Goal: Information Seeking & Learning: Stay updated

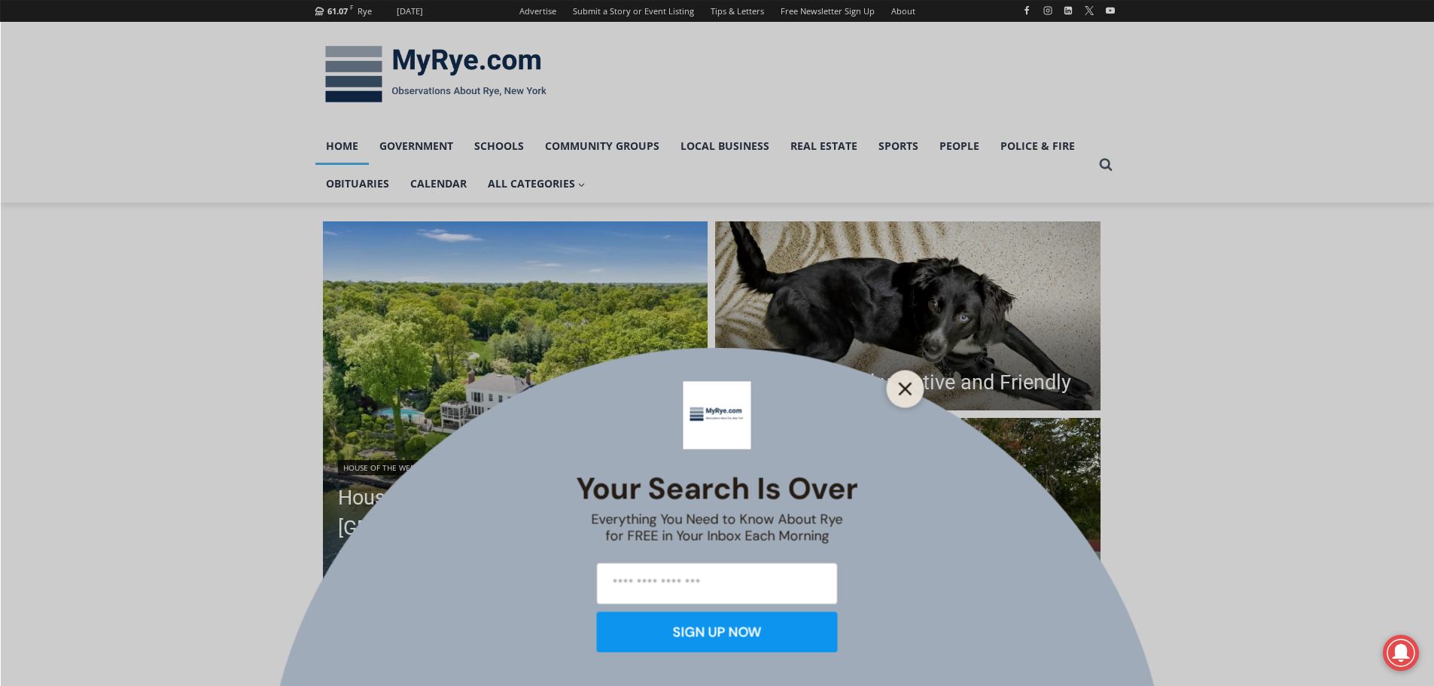
click at [910, 392] on line "Close" at bounding box center [905, 388] width 11 height 11
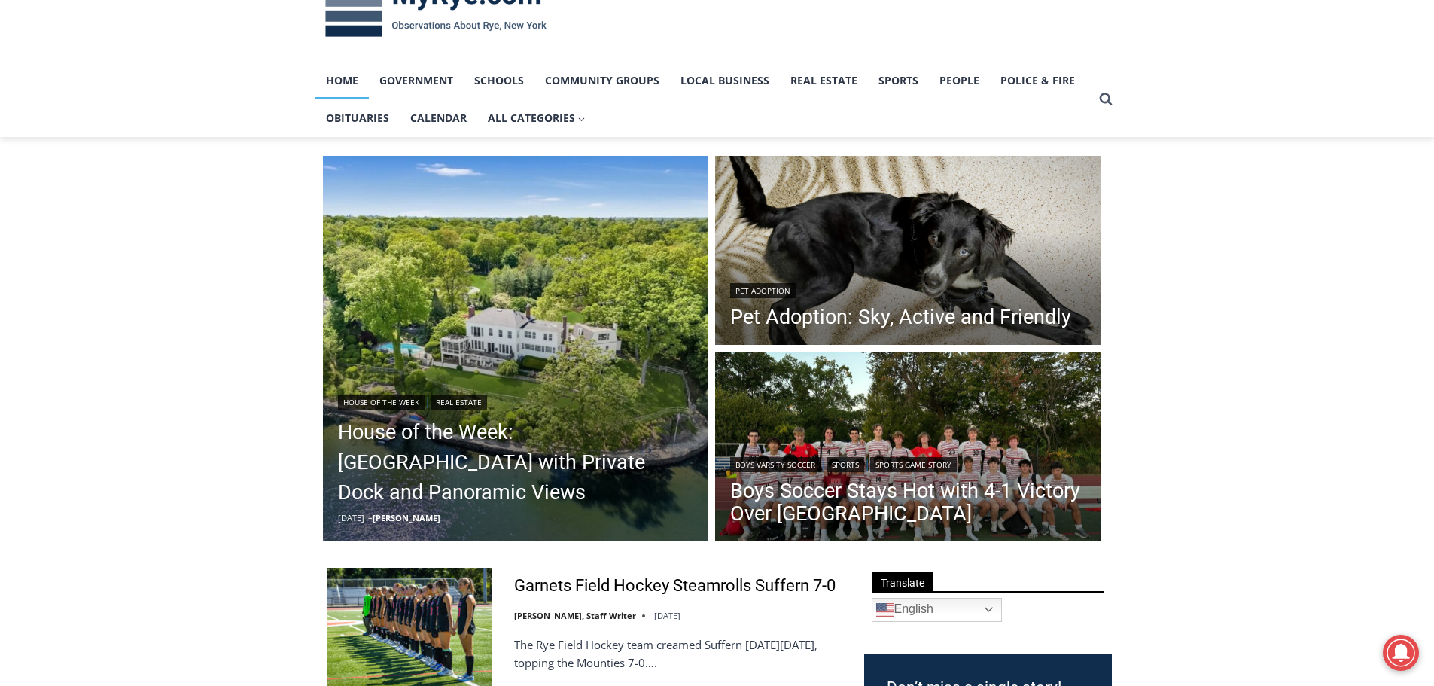
scroll to position [151, 0]
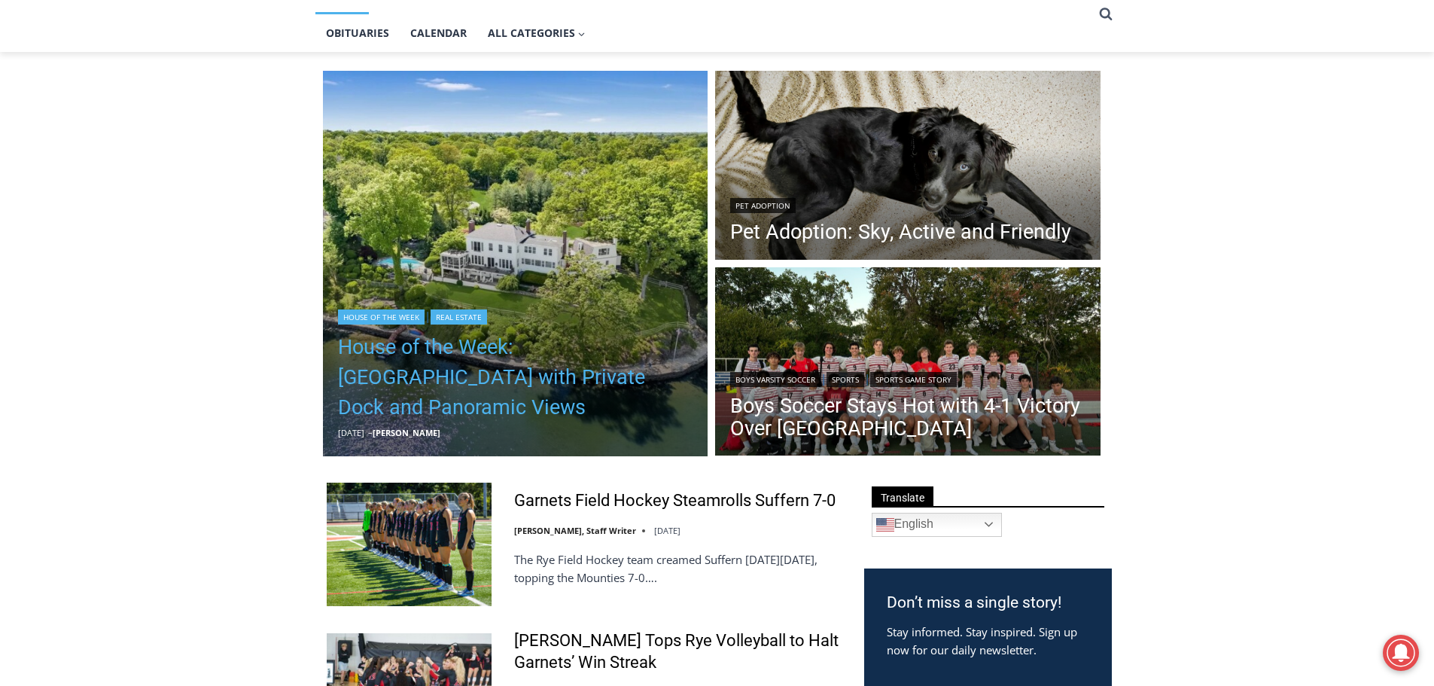
click at [413, 375] on link "House of the Week: Historic Rye Waterfront Estate with Private Dock and Panoram…" at bounding box center [515, 377] width 355 height 90
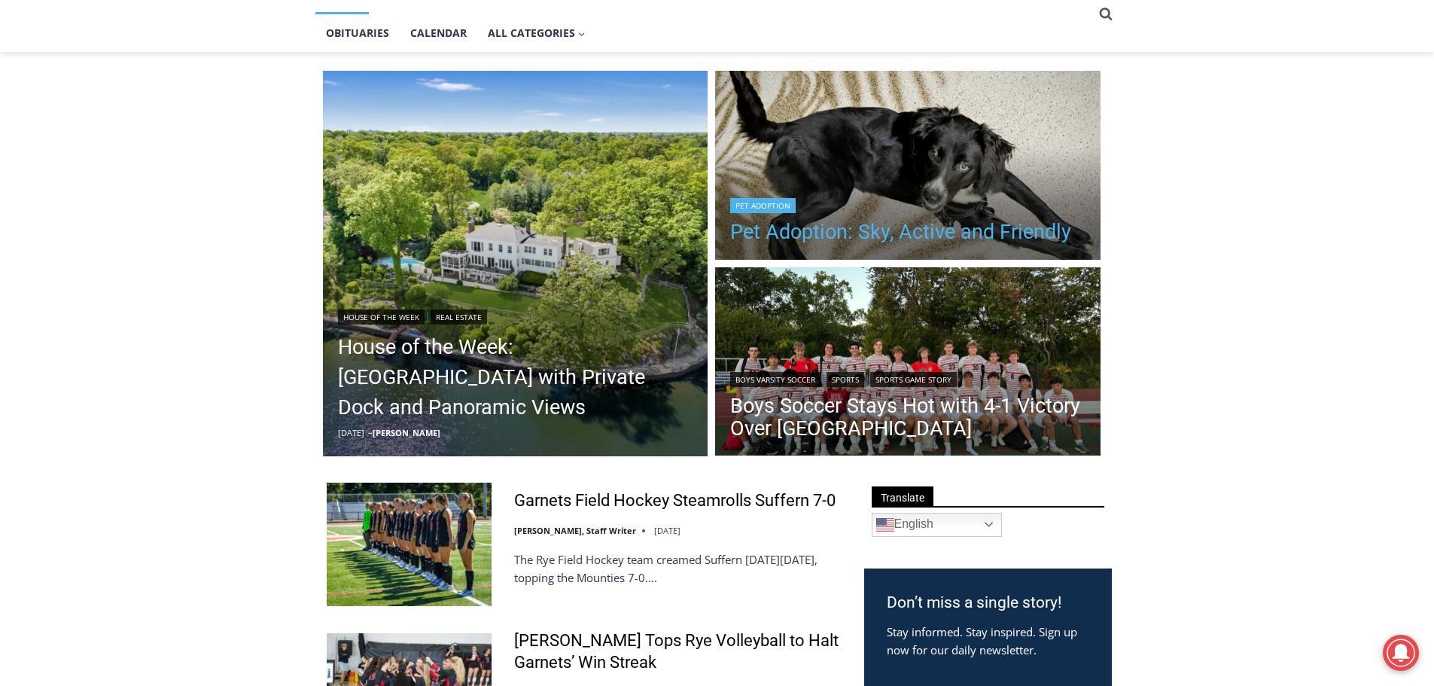
click at [912, 235] on link "Pet Adoption: Sky, Active and Friendly" at bounding box center [900, 232] width 341 height 23
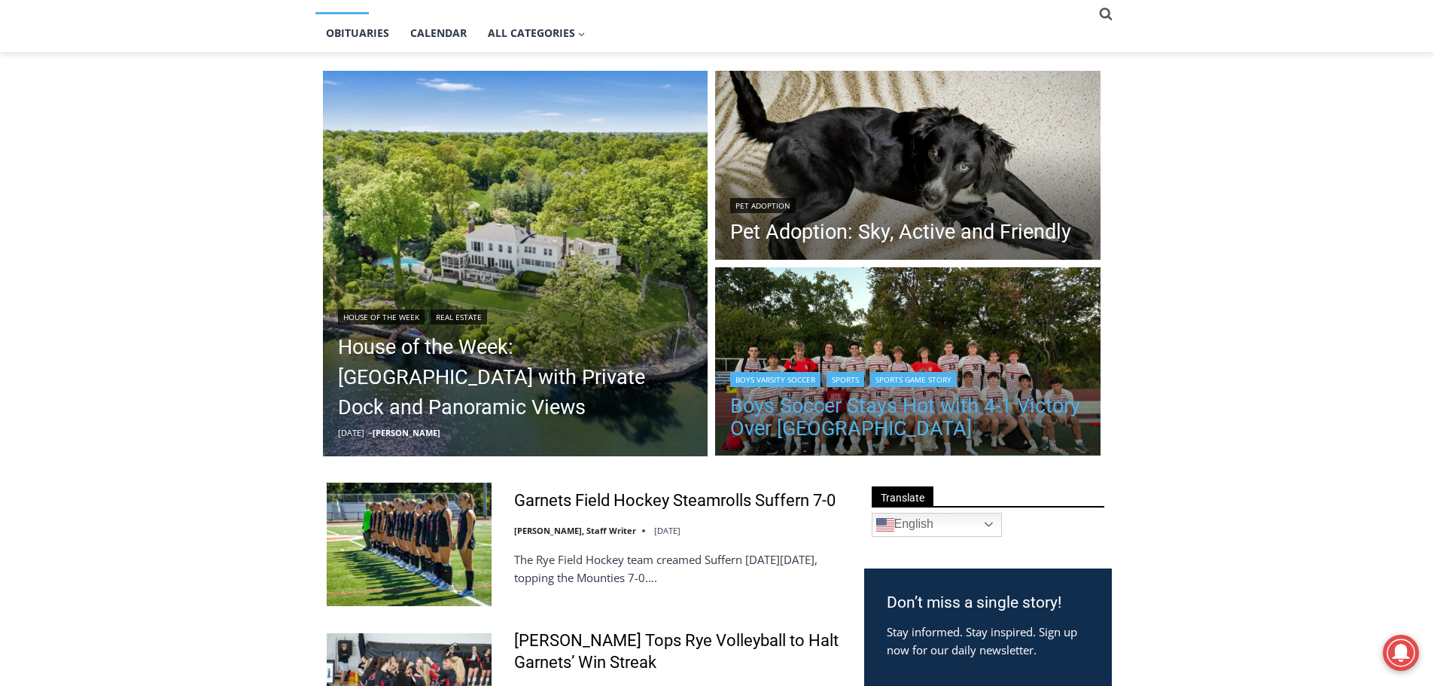
click at [939, 407] on link "Boys Soccer Stays Hot with 4-1 Victory Over Eastchester" at bounding box center [907, 416] width 355 height 45
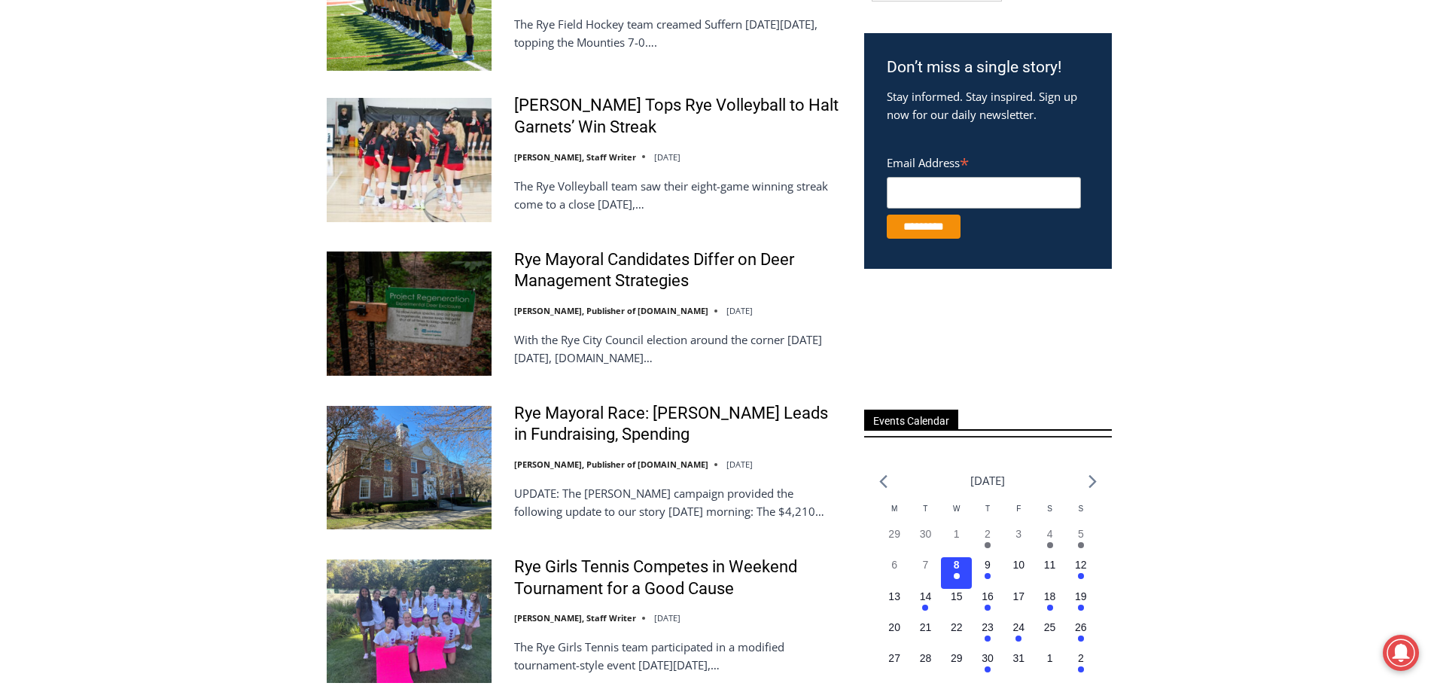
scroll to position [753, 0]
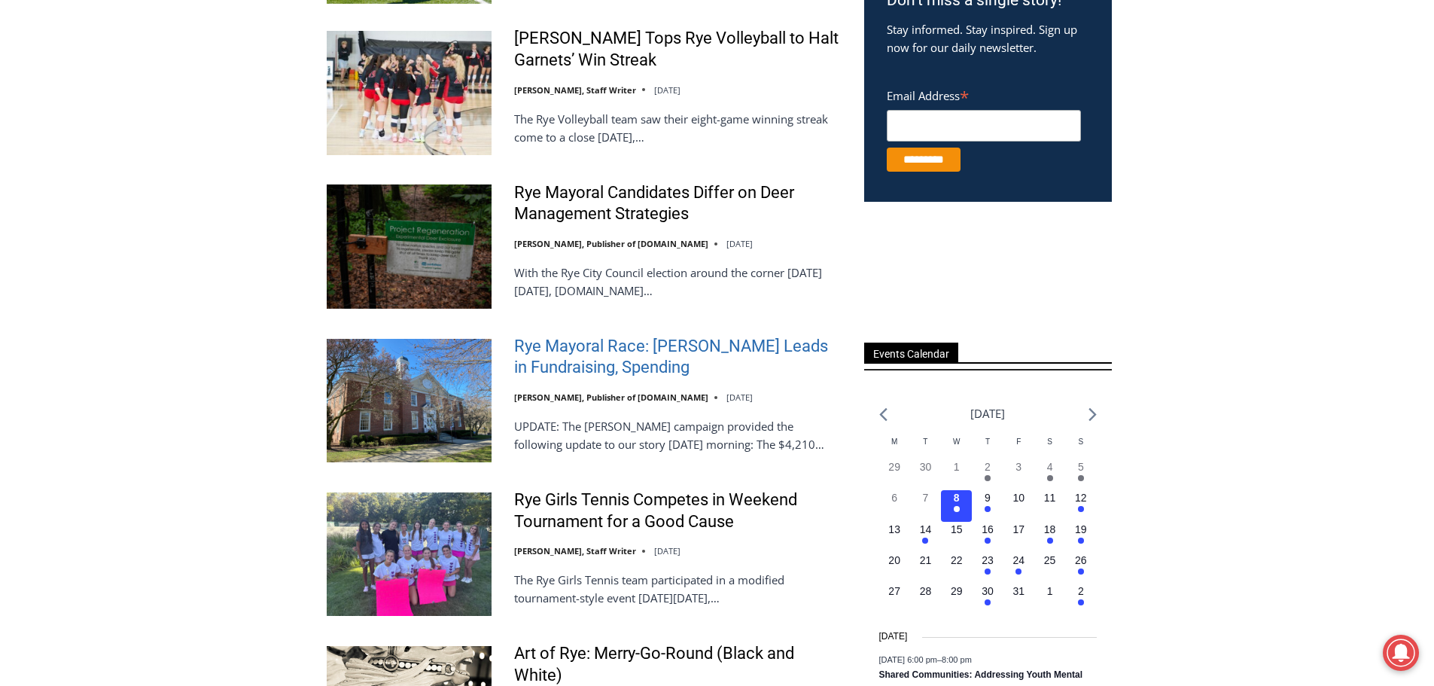
click at [645, 350] on link "Rye Mayoral Race: [PERSON_NAME] Leads in Fundraising, Spending" at bounding box center [679, 357] width 330 height 43
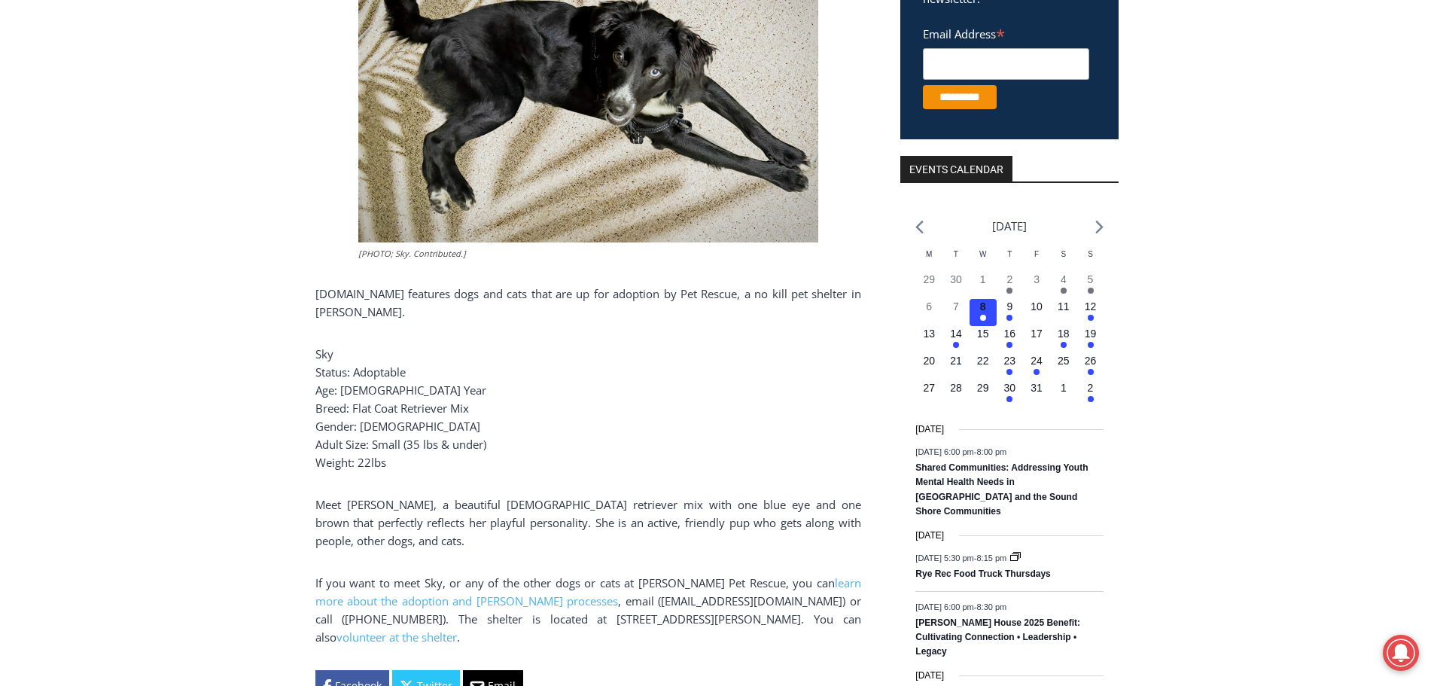
scroll to position [452, 0]
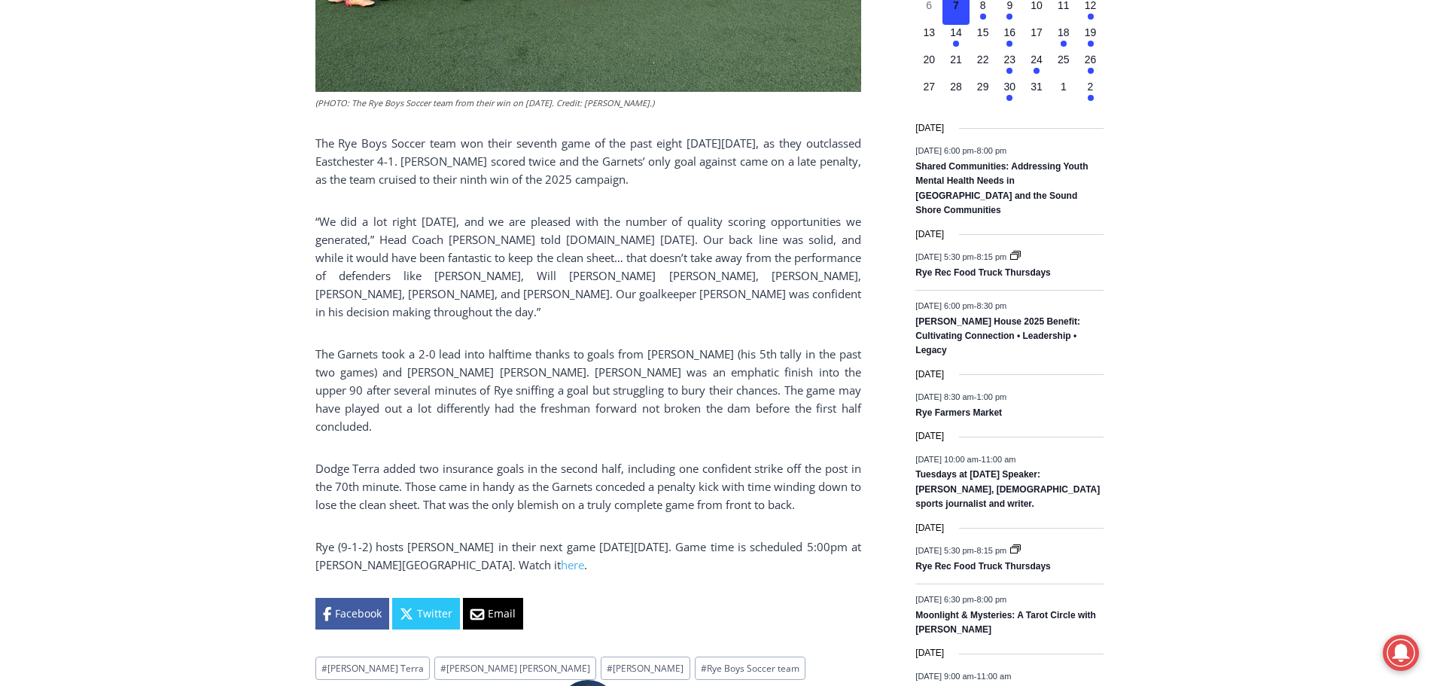
scroll to position [753, 0]
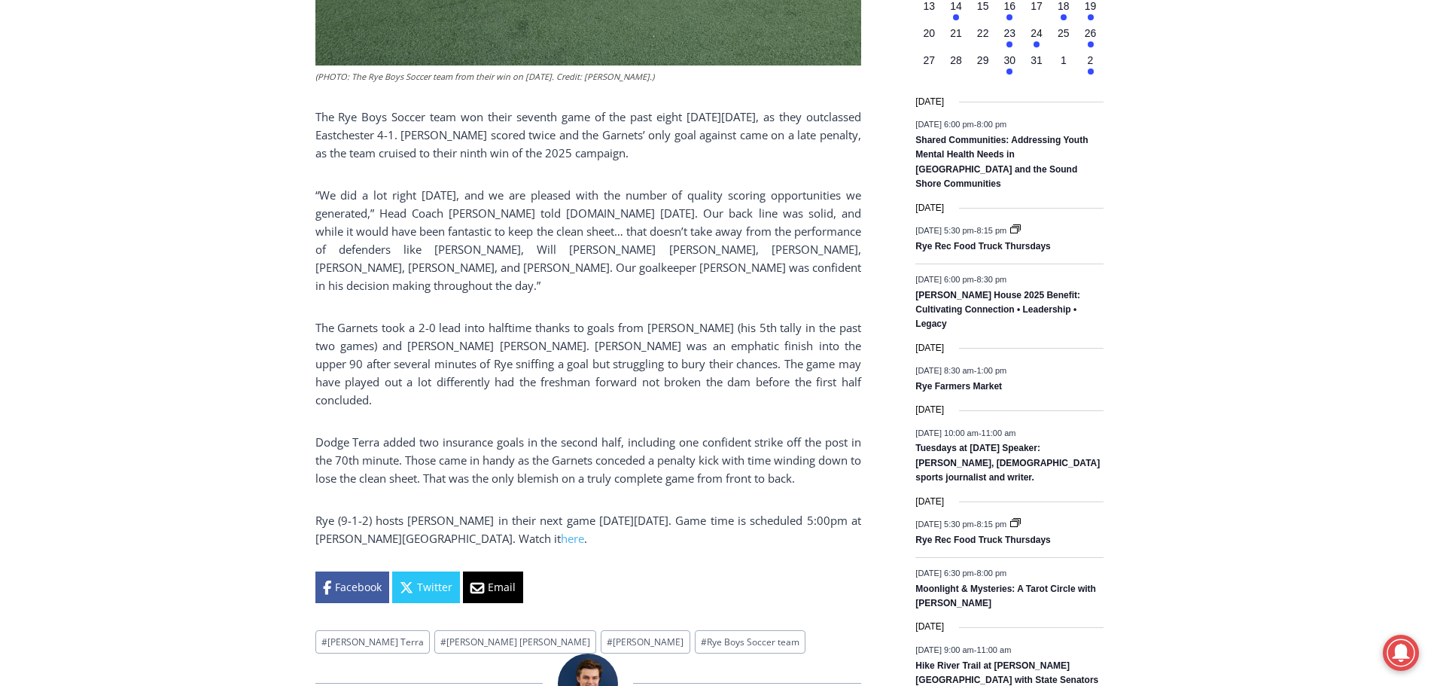
click at [132, 289] on div "Home > Sports > Sports Game Story > Boys Varsity Soccer > Boys Soccer Stays Hot…" at bounding box center [717, 534] width 1434 height 2169
click at [133, 287] on div "Home > Sports > Sports Game Story > Boys Varsity Soccer > Boys Soccer Stays Hot…" at bounding box center [717, 534] width 1434 height 2169
click at [219, 338] on div "Home > Sports > Sports Game Story > Boys Varsity Soccer > Boys Soccer Stays Hot…" at bounding box center [717, 534] width 1434 height 2169
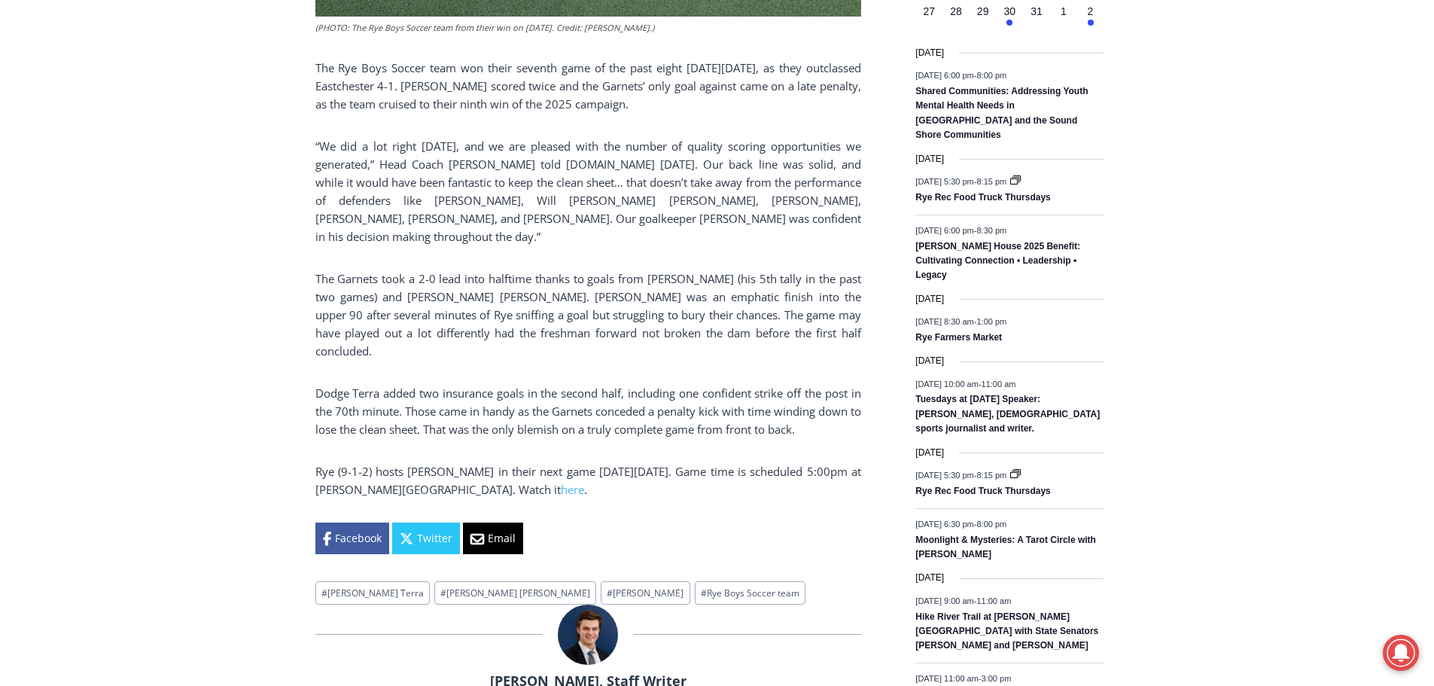
scroll to position [828, 0]
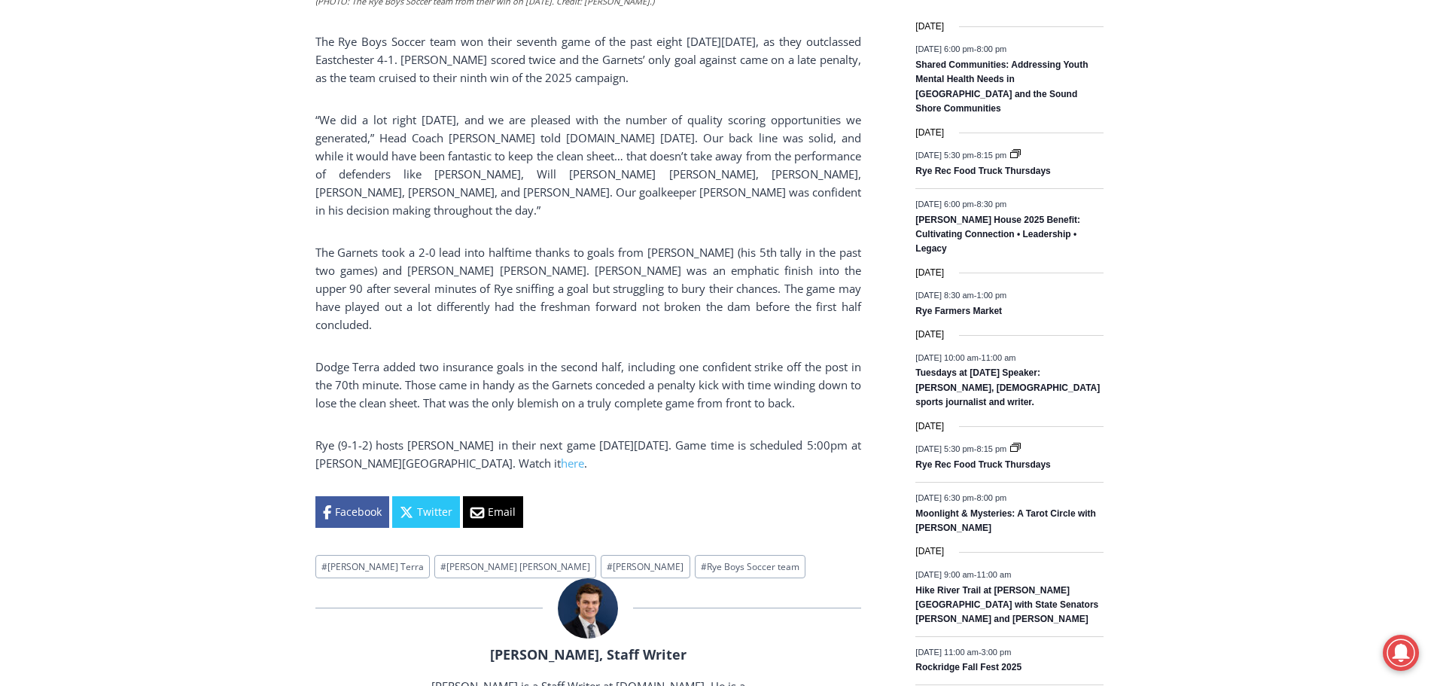
click at [240, 282] on div "Home > Sports > Sports Game Story > Boys Varsity Soccer > Boys Soccer Stays Hot…" at bounding box center [717, 458] width 1434 height 2169
click at [215, 182] on div "Home > Sports > Sports Game Story > Boys Varsity Soccer > Boys Soccer Stays Hot…" at bounding box center [717, 458] width 1434 height 2169
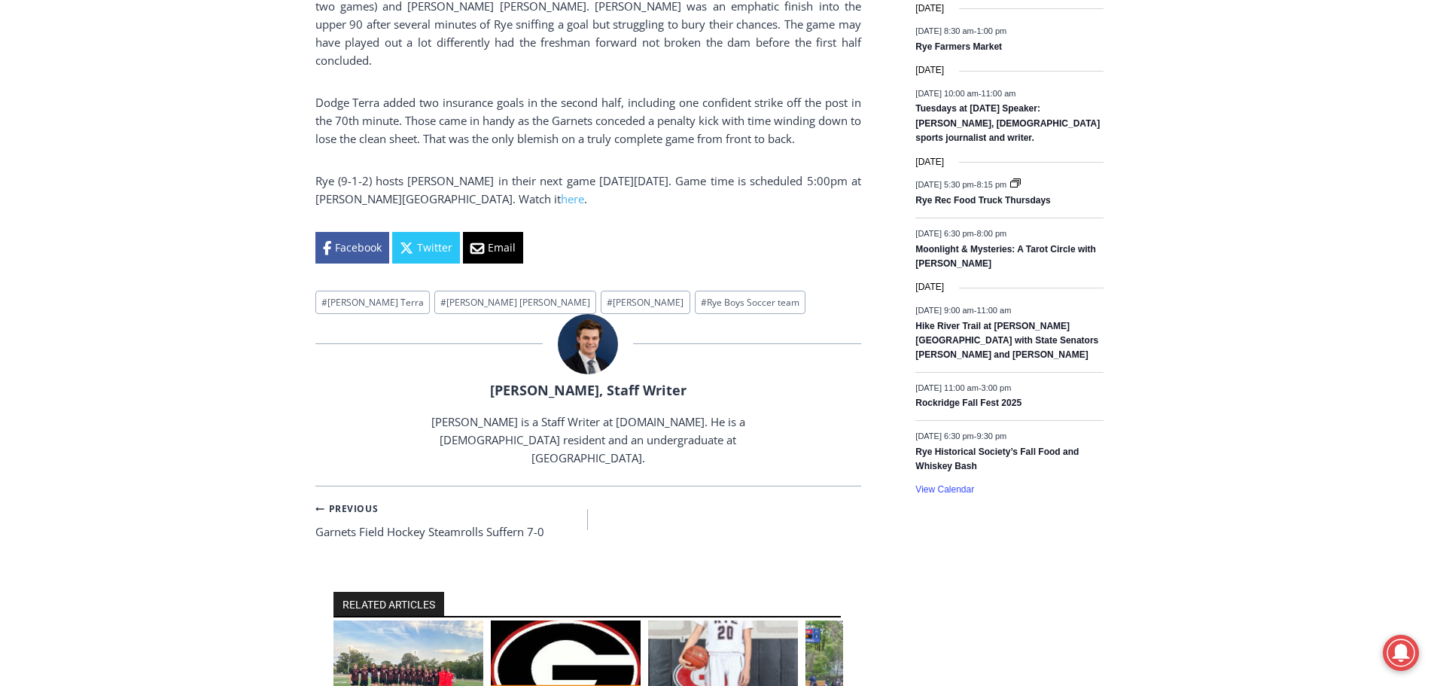
scroll to position [979, 0]
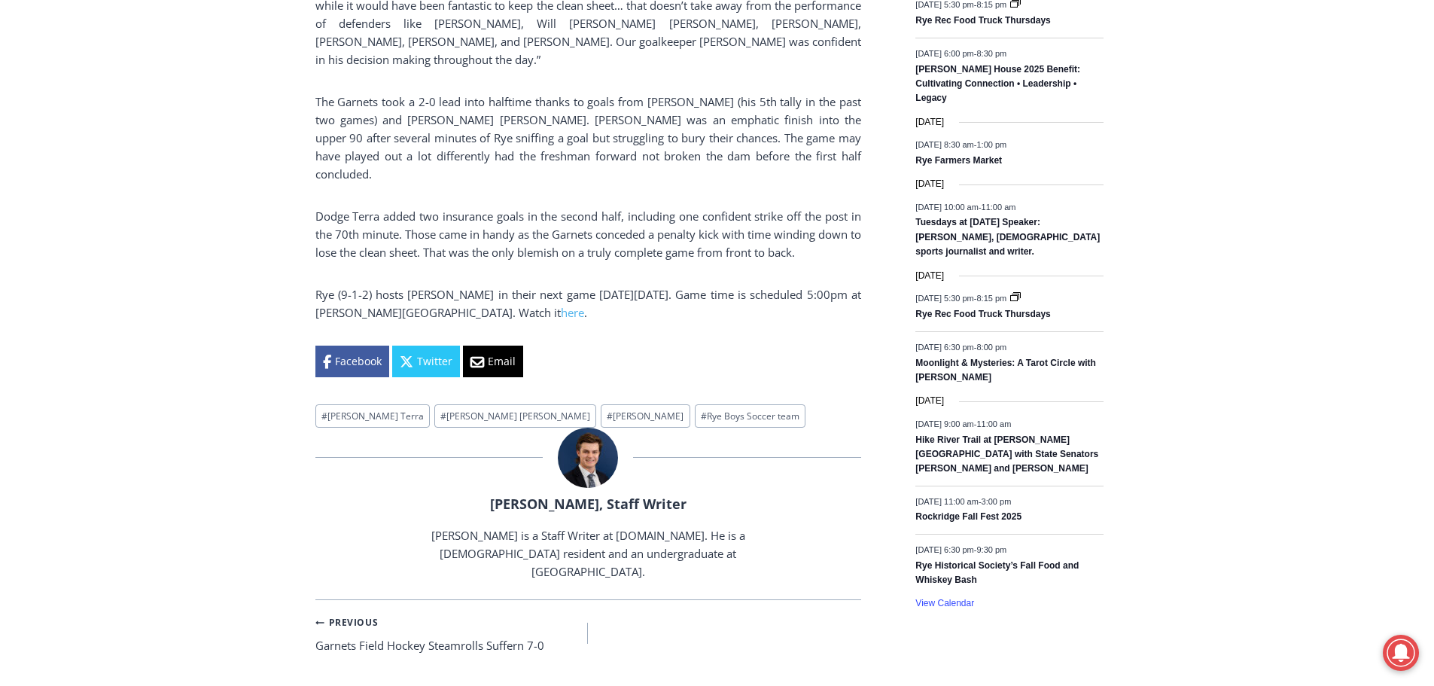
click at [175, 196] on div "Home > Sports > Sports Game Story > Boys Varsity Soccer > Boys Soccer Stays Hot…" at bounding box center [717, 308] width 1434 height 2169
click at [139, 101] on div "Home > Sports > Sports Game Story > Boys Varsity Soccer > Boys Soccer Stays Hot…" at bounding box center [717, 308] width 1434 height 2169
click at [158, 279] on div "Home > Sports > Sports Game Story > Boys Varsity Soccer > Boys Soccer Stays Hot…" at bounding box center [717, 308] width 1434 height 2169
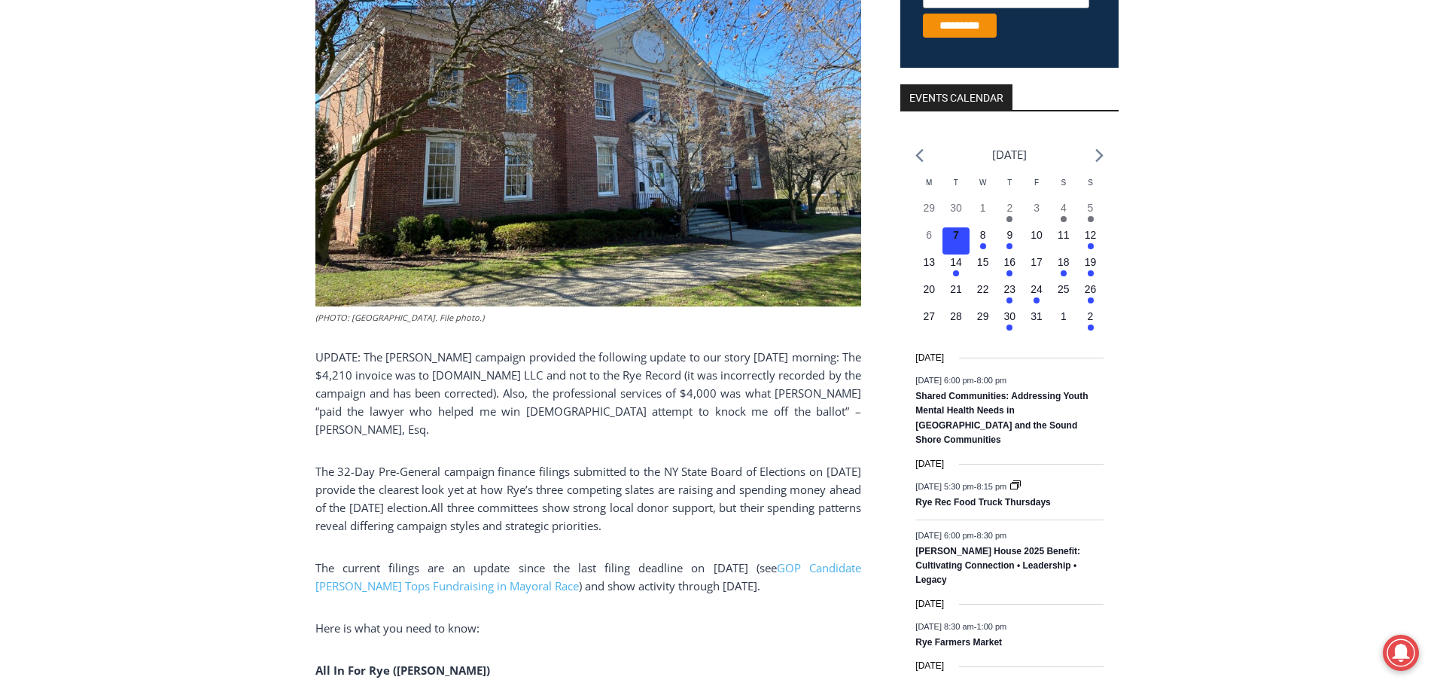
scroll to position [527, 0]
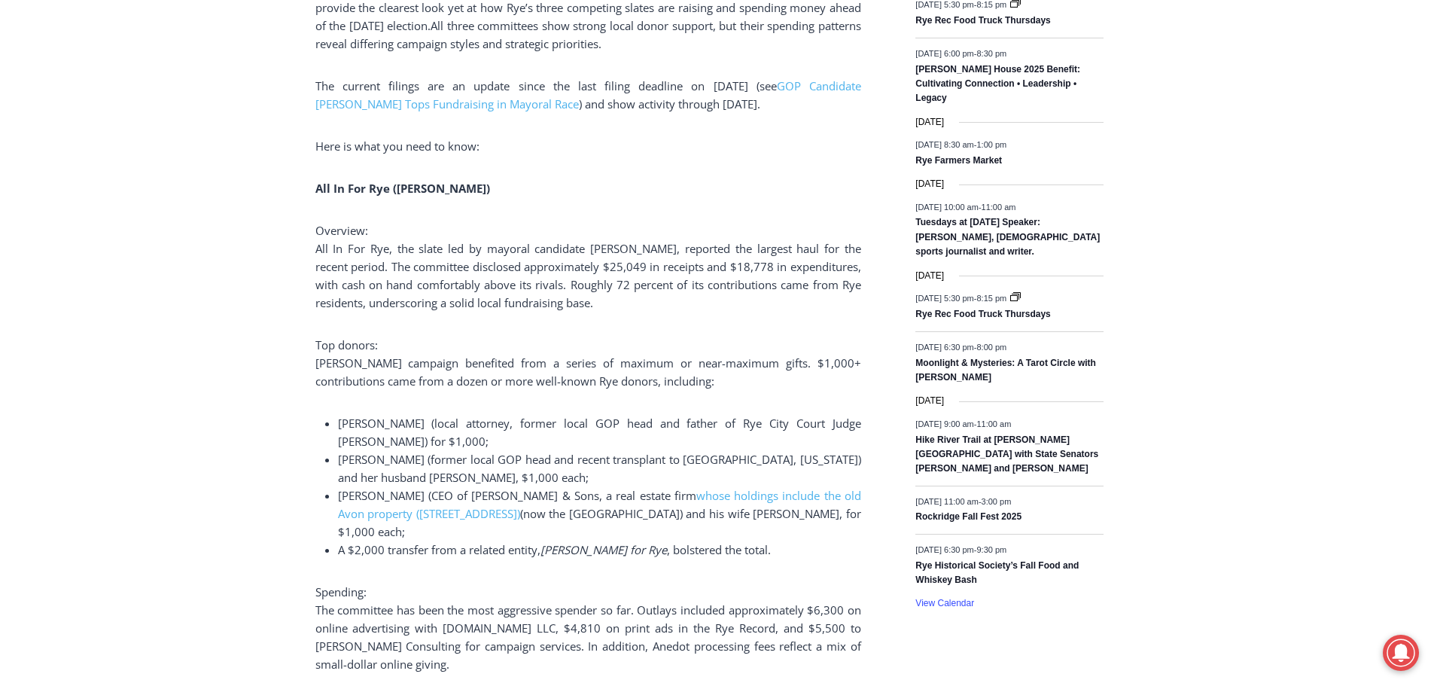
scroll to position [1054, 0]
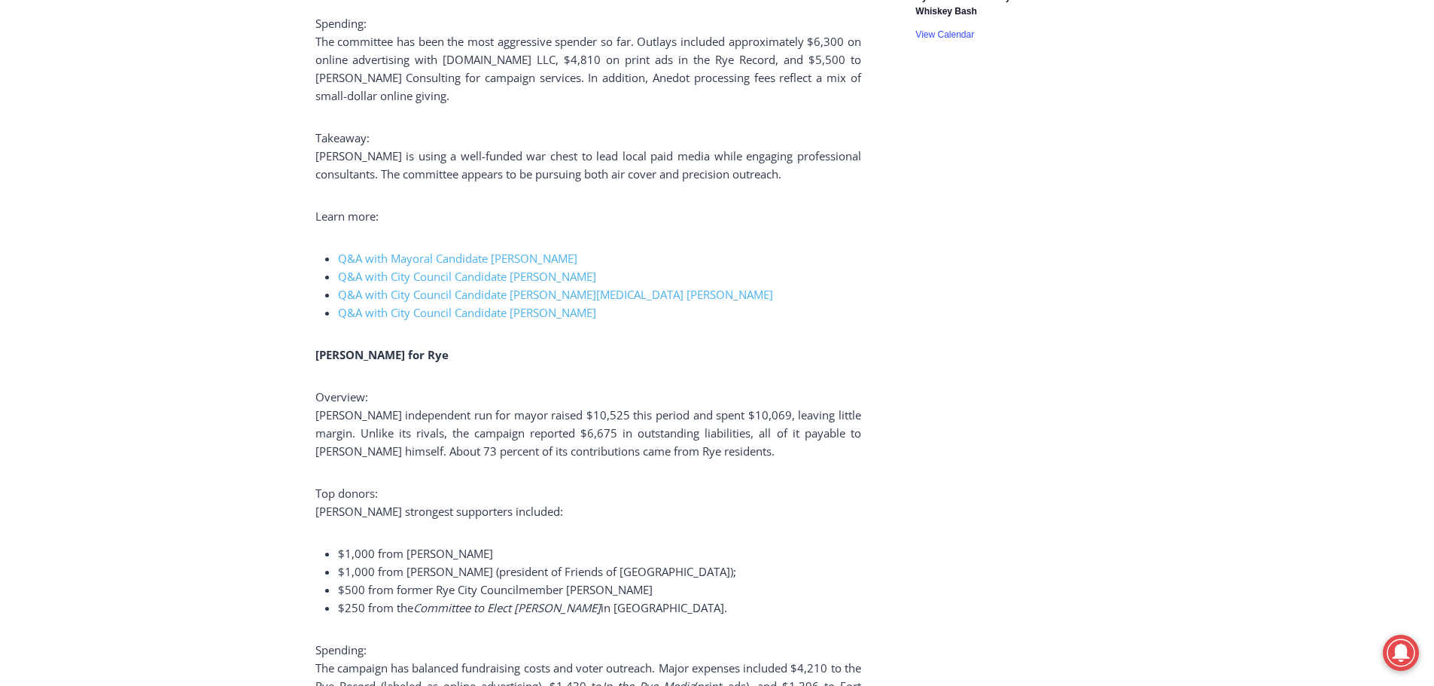
scroll to position [1656, 0]
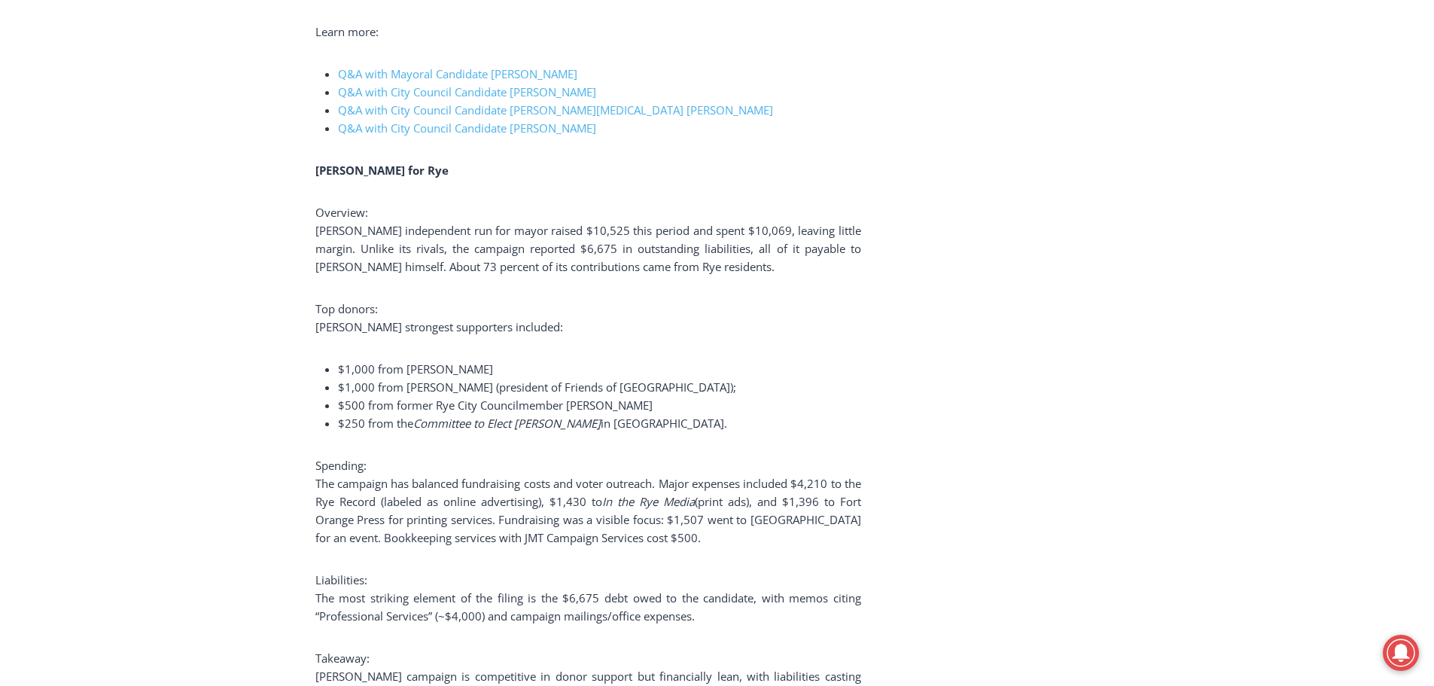
scroll to position [1807, 0]
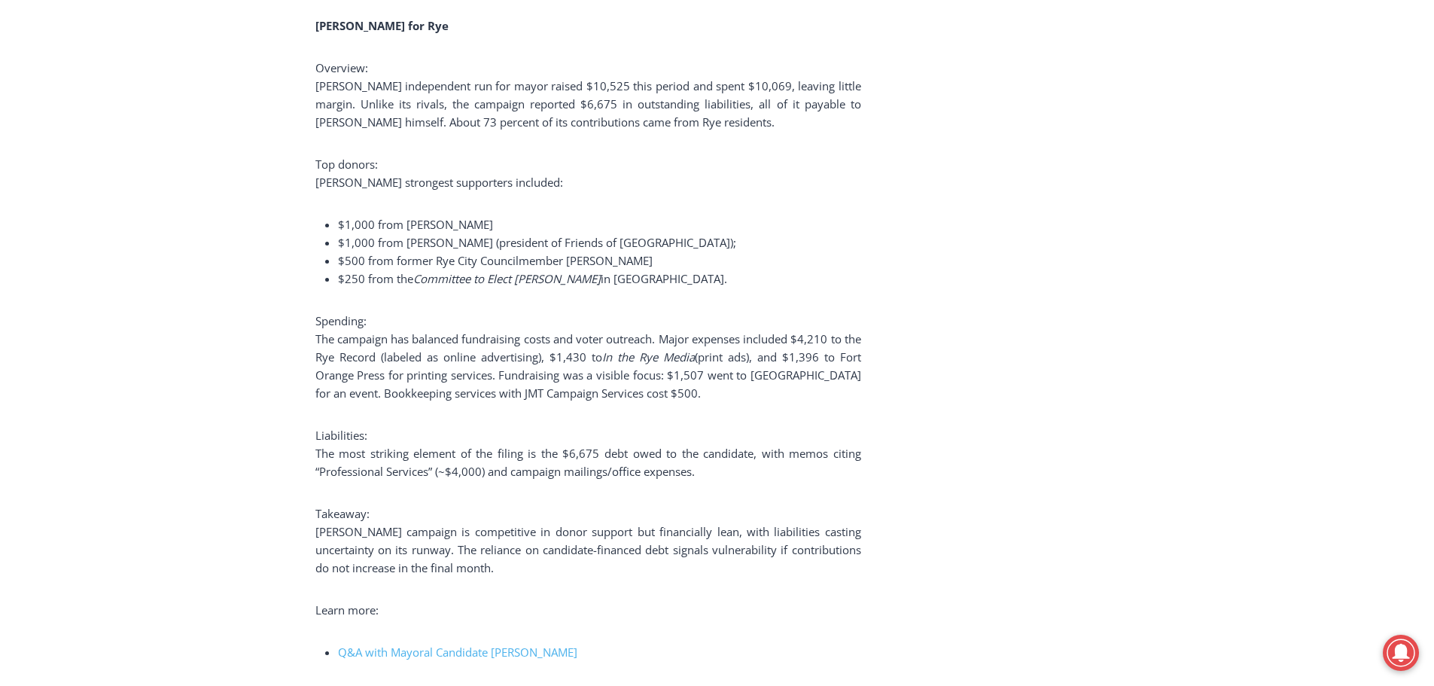
scroll to position [1882, 0]
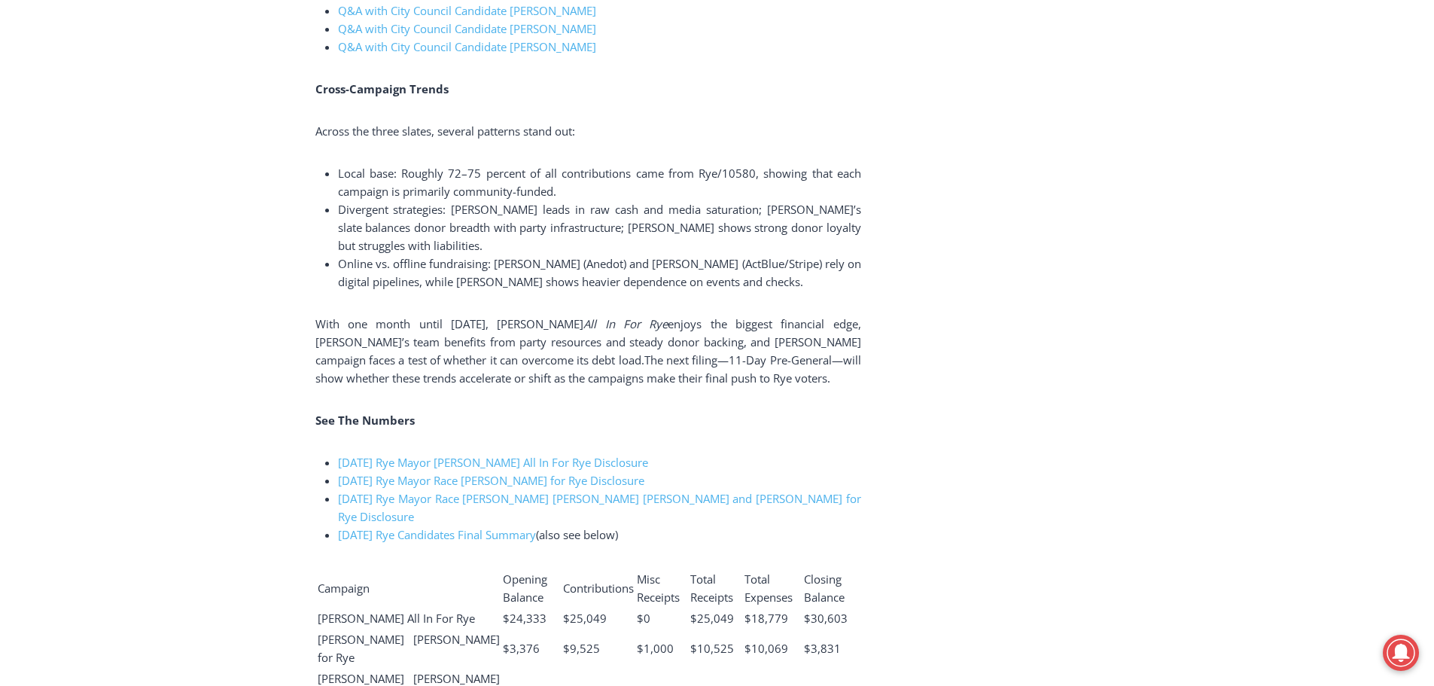
scroll to position [3237, 0]
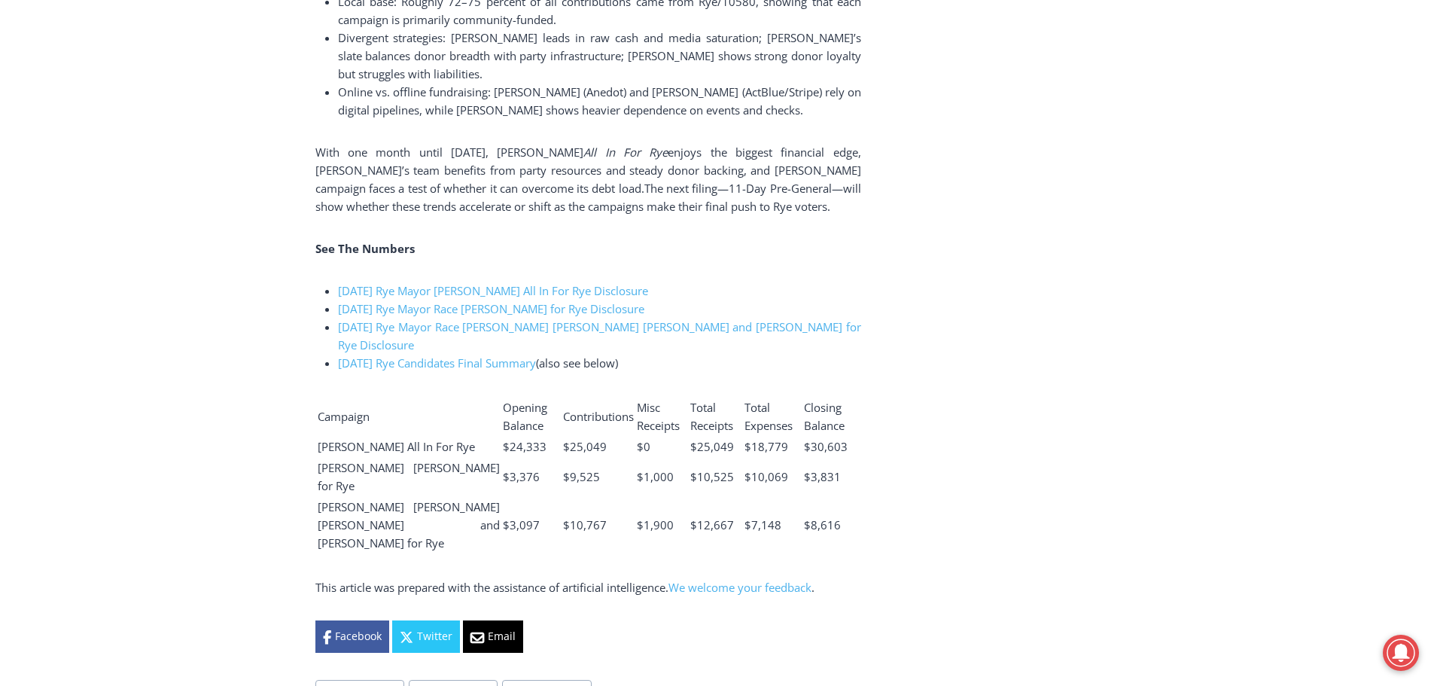
scroll to position [3613, 0]
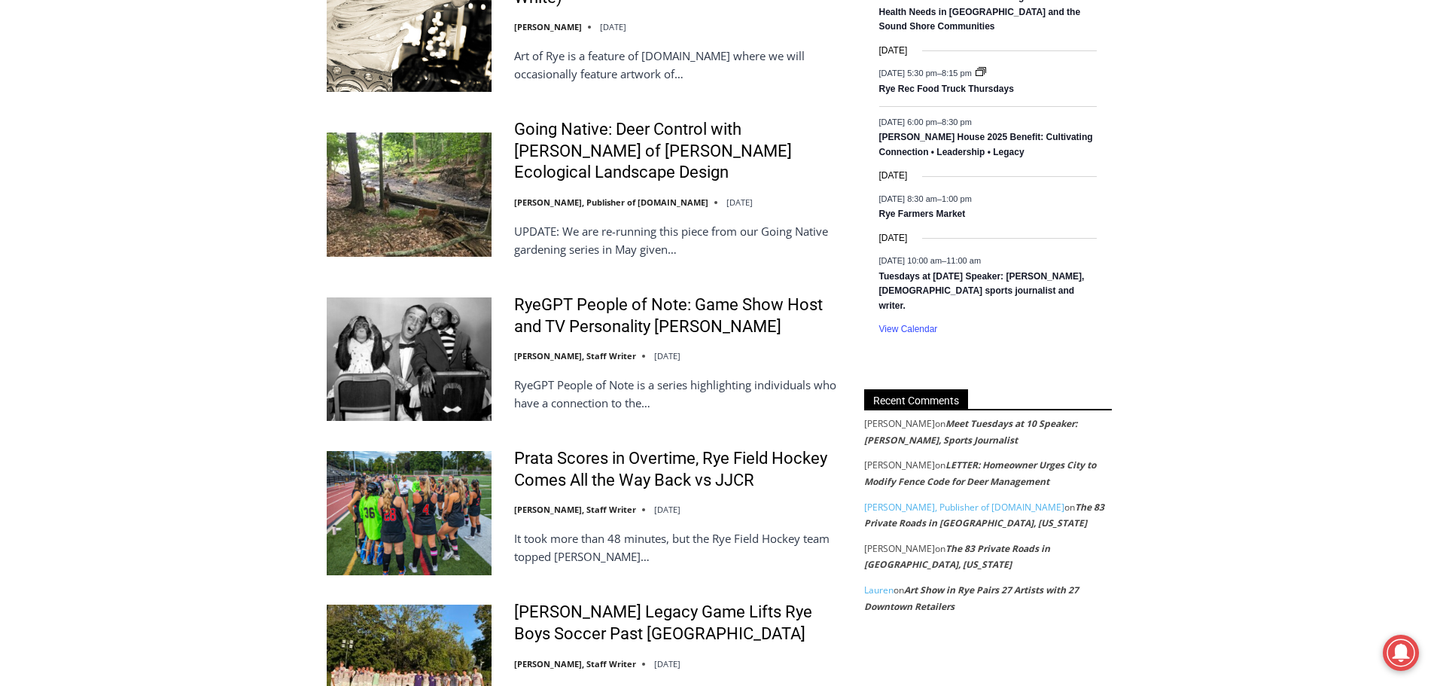
scroll to position [1505, 0]
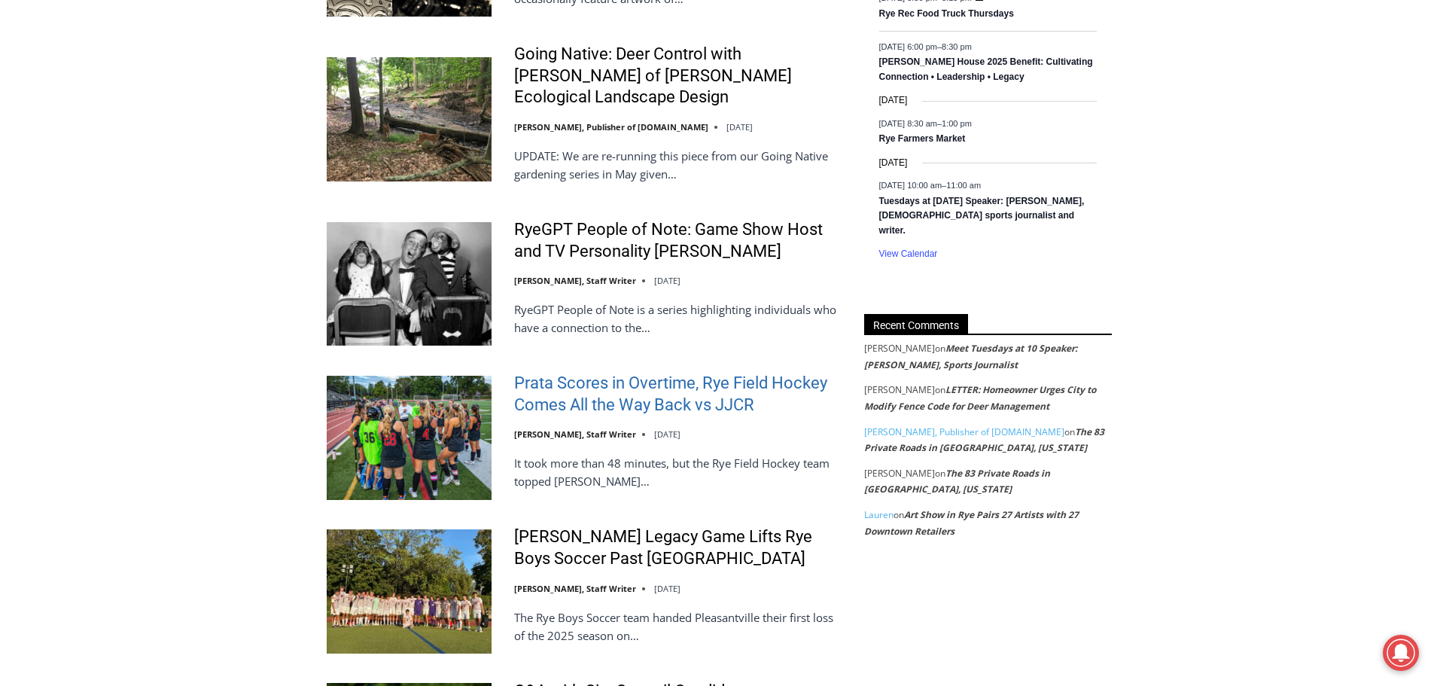
click at [635, 373] on link "Prata Scores in Overtime, Rye Field Hockey Comes All the Way Back vs JJCR" at bounding box center [679, 394] width 330 height 43
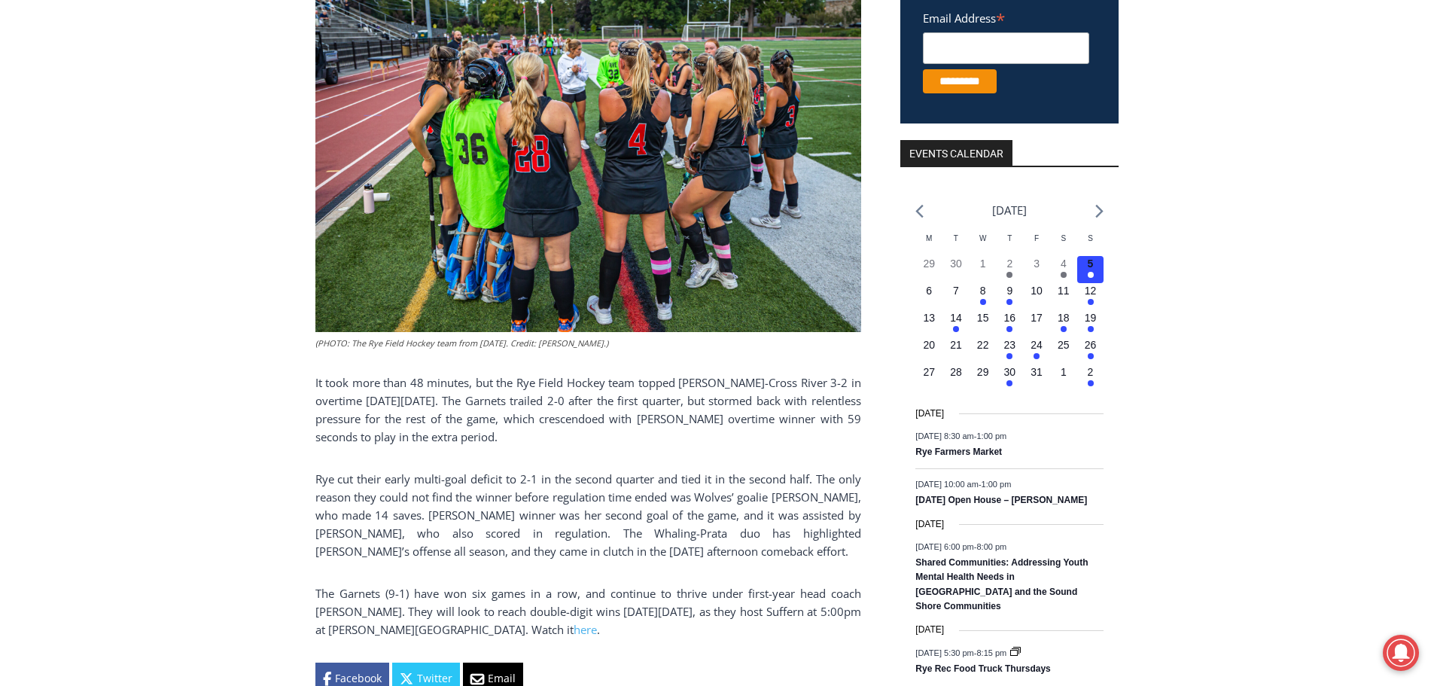
scroll to position [452, 0]
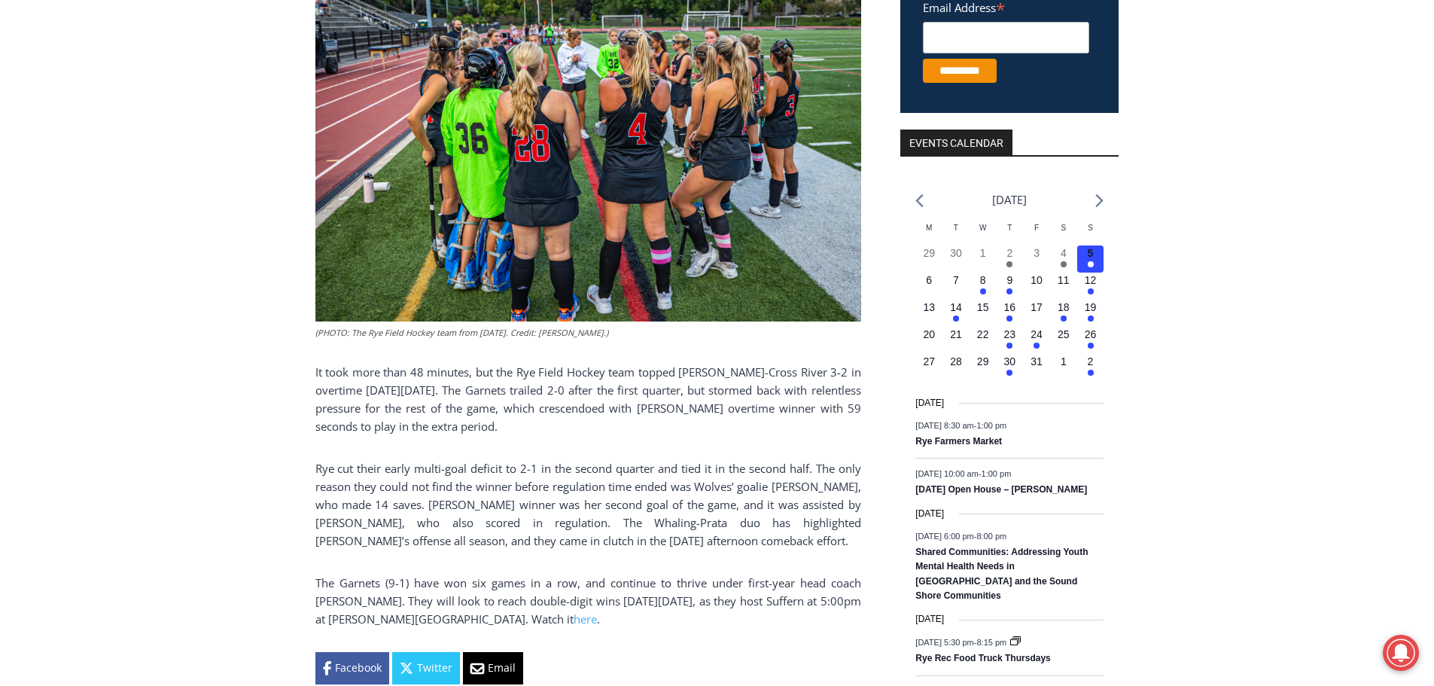
drag, startPoint x: 96, startPoint y: 380, endPoint x: 303, endPoint y: 431, distance: 212.5
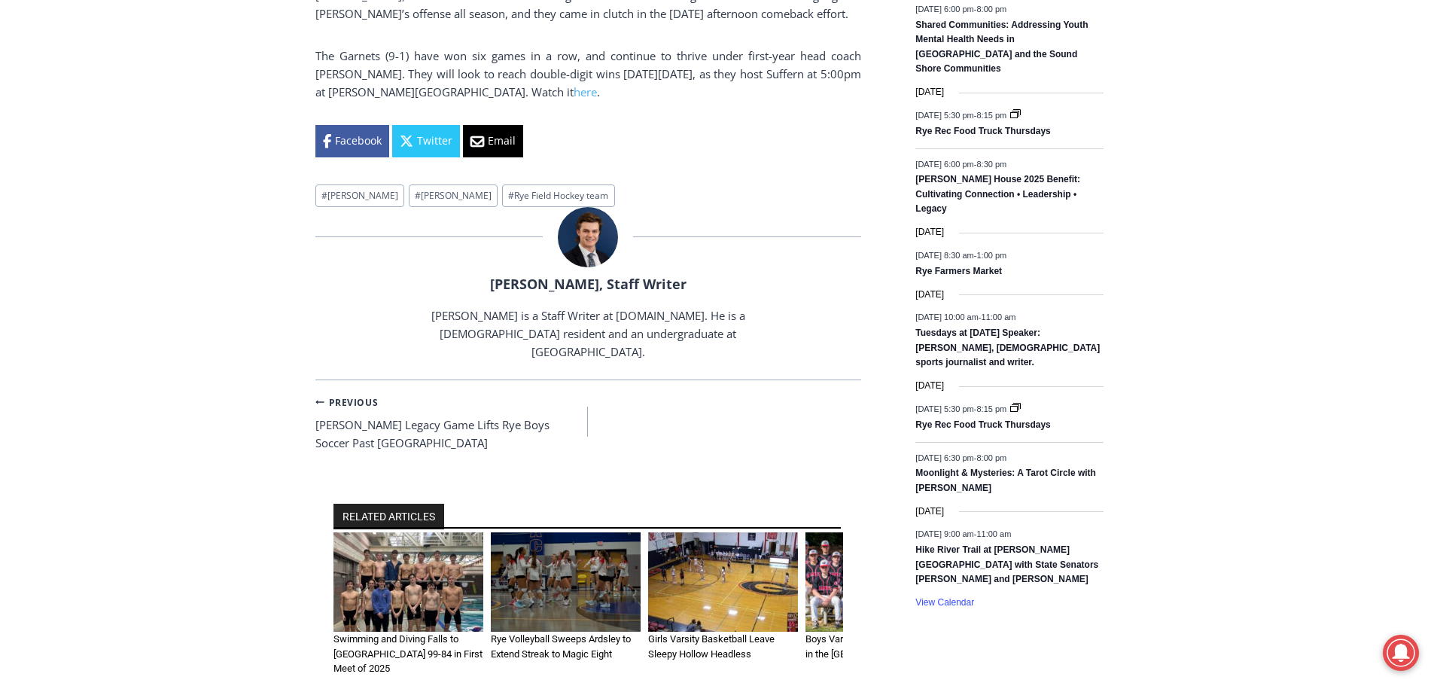
scroll to position [677, 0]
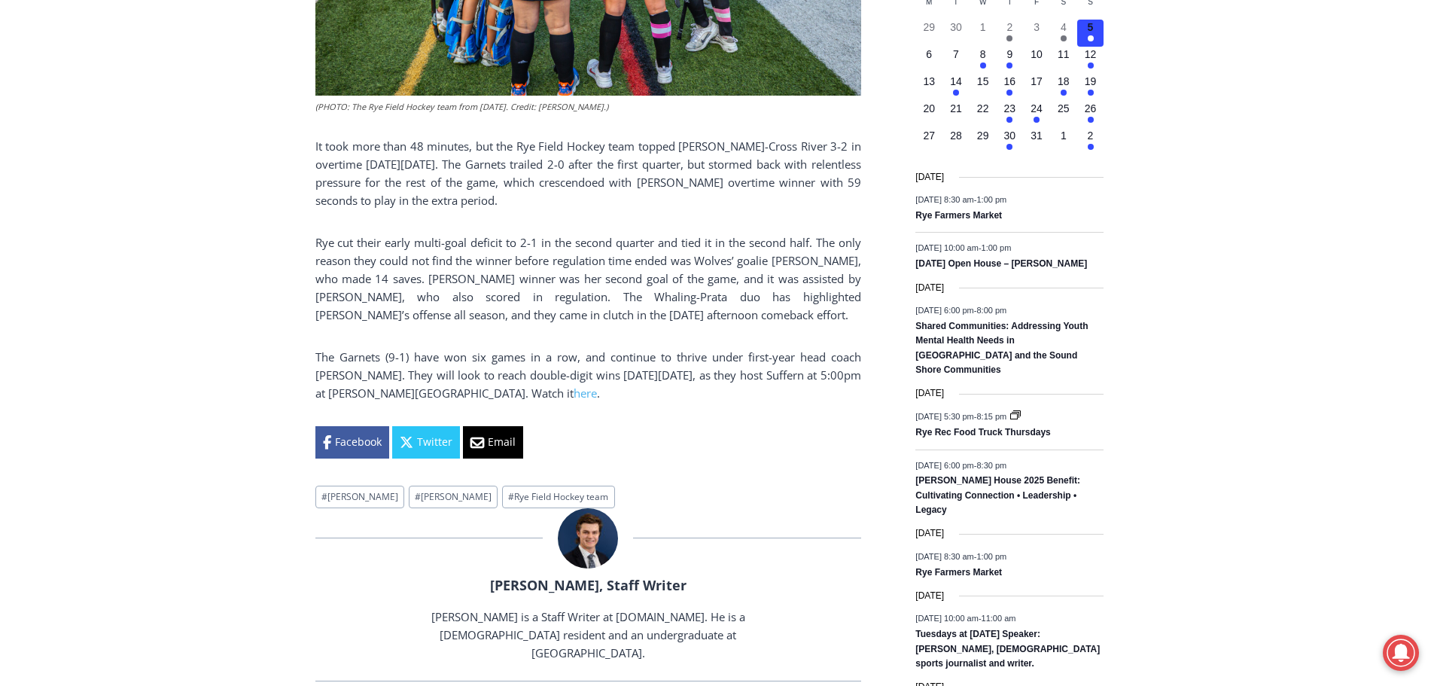
click at [1228, 312] on div "Home > Sports > Sports Game Story > Girls Varsity Field Hockey > Prata Scores i…" at bounding box center [717, 501] width 1434 height 1953
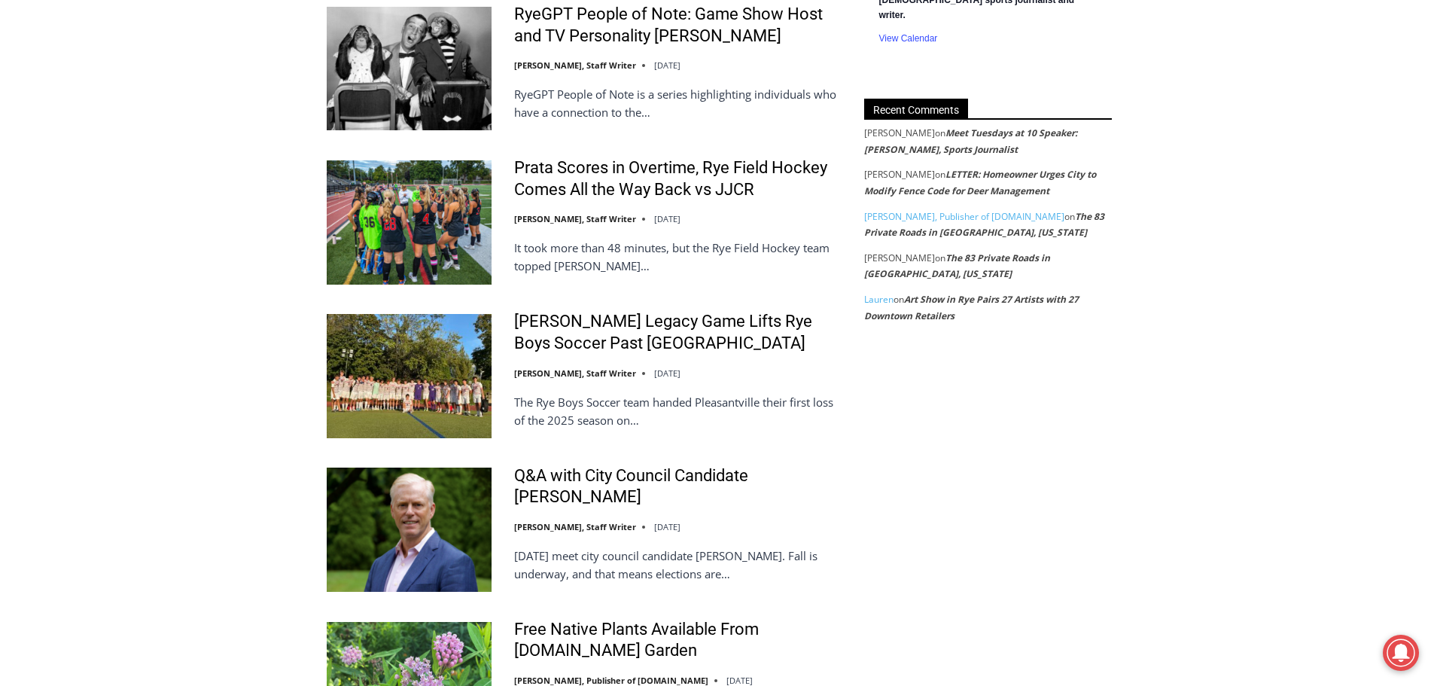
scroll to position [1737, 0]
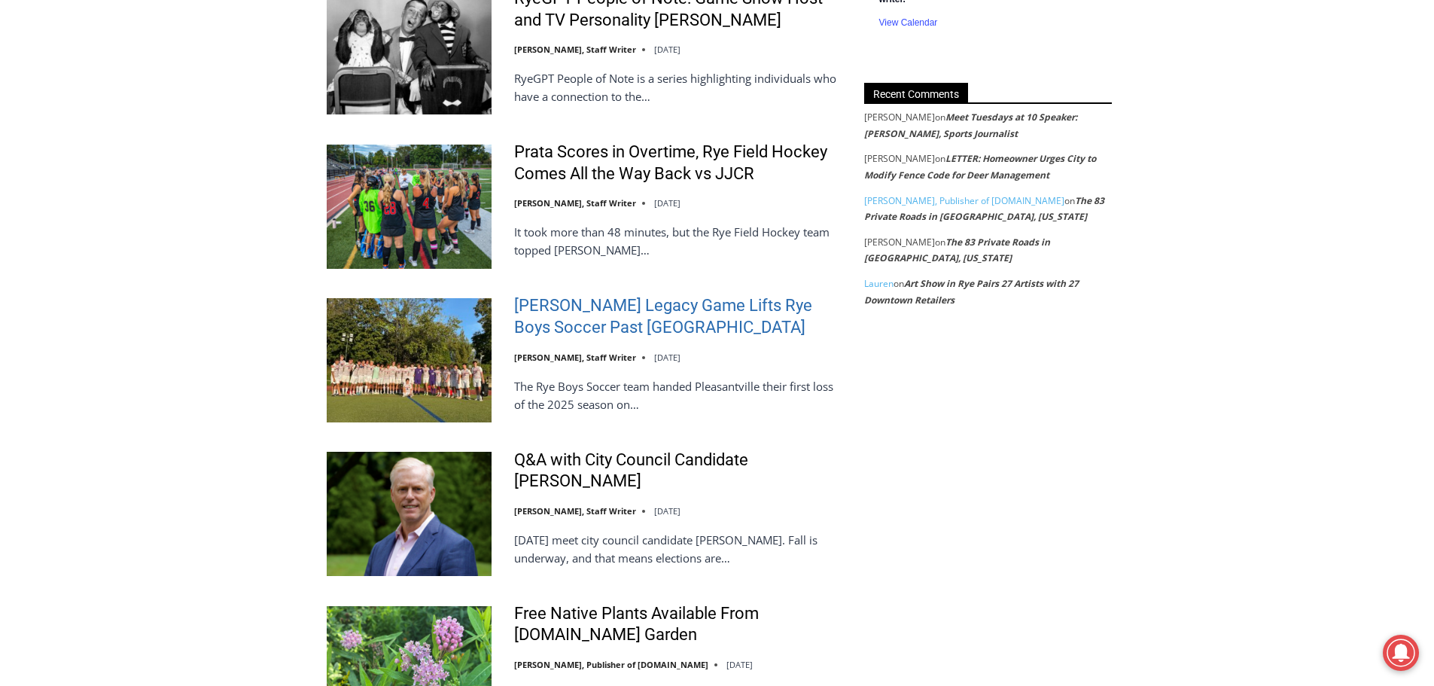
click at [704, 295] on link "[PERSON_NAME] Legacy Game Lifts Rye Boys Soccer Past [GEOGRAPHIC_DATA]" at bounding box center [679, 316] width 330 height 43
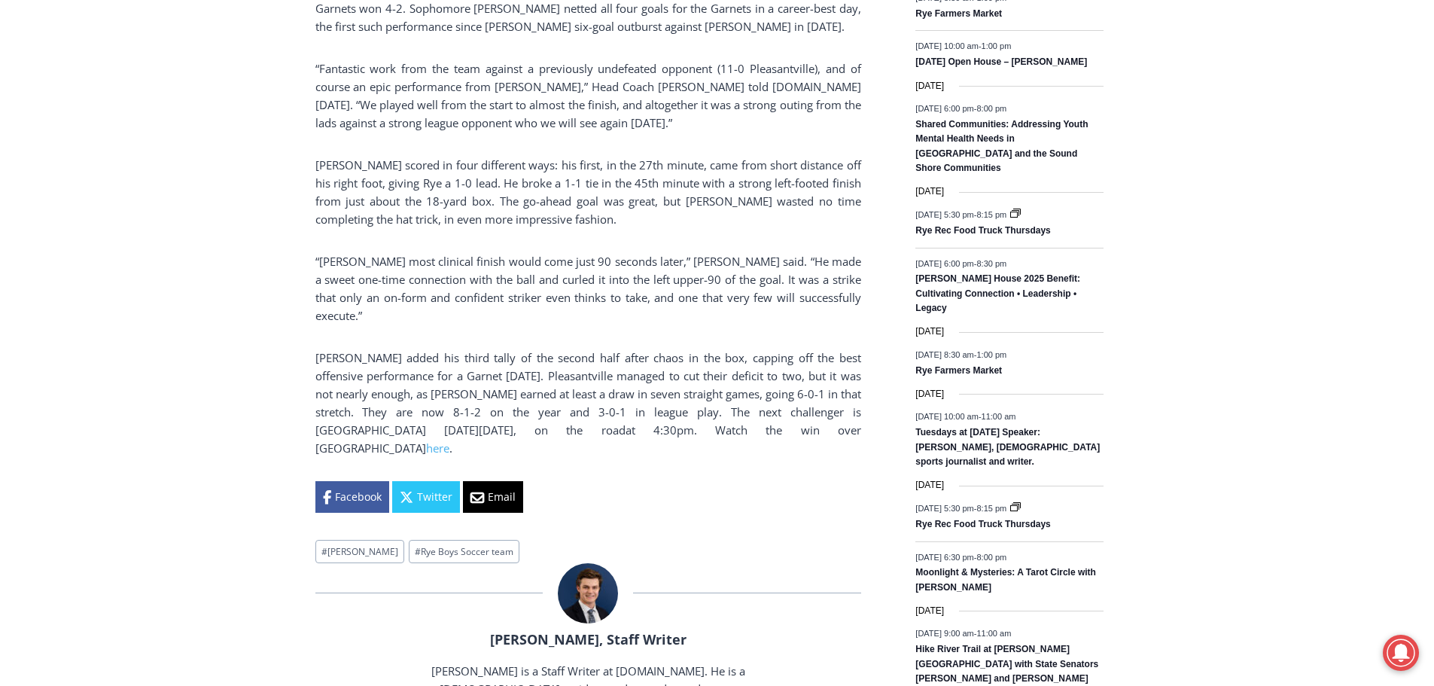
scroll to position [903, 0]
